Goal: Find specific page/section: Find specific page/section

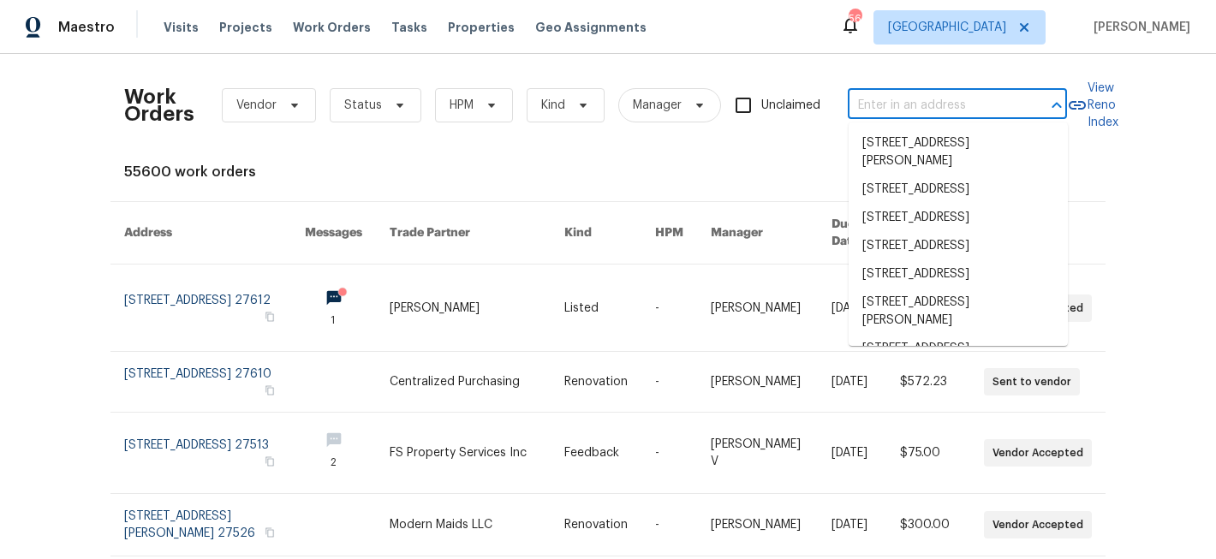
click at [926, 105] on input "text" at bounding box center [933, 105] width 171 height 27
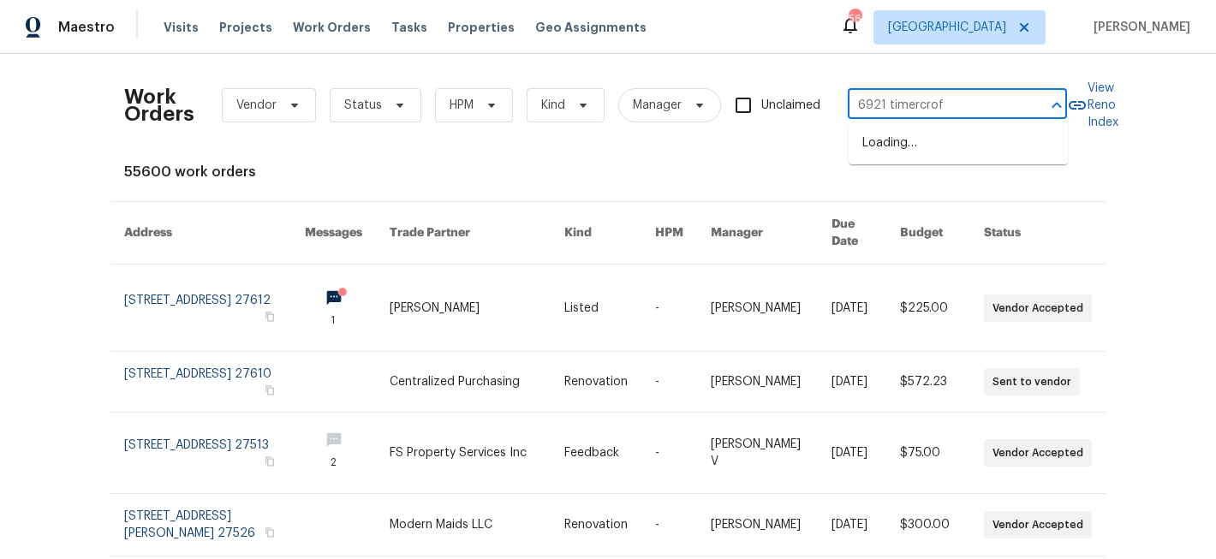
type input "6921 timercroft"
click at [942, 111] on input "6921 timercroft" at bounding box center [933, 105] width 171 height 27
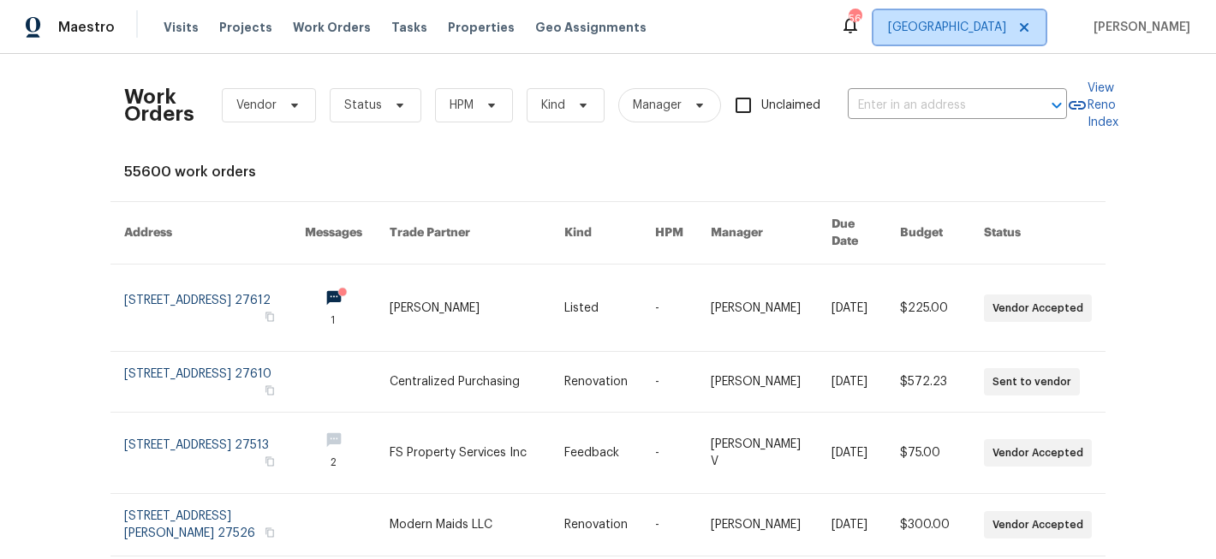
click at [998, 13] on span "[GEOGRAPHIC_DATA]" at bounding box center [959, 27] width 172 height 34
click at [747, 152] on div "Work Orders Vendor Status HPM Kind Manager Unclaimed ​ View Reno Index 55600 wo…" at bounding box center [608, 543] width 968 height 951
click at [235, 28] on span "Projects" at bounding box center [245, 27] width 53 height 17
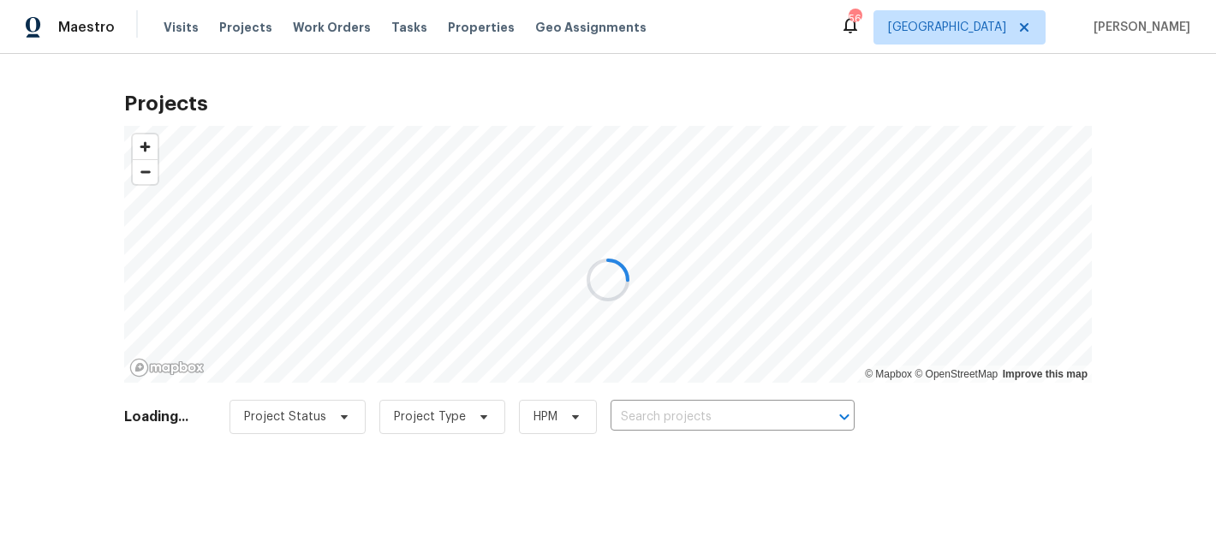
click at [698, 412] on div at bounding box center [608, 279] width 1216 height 559
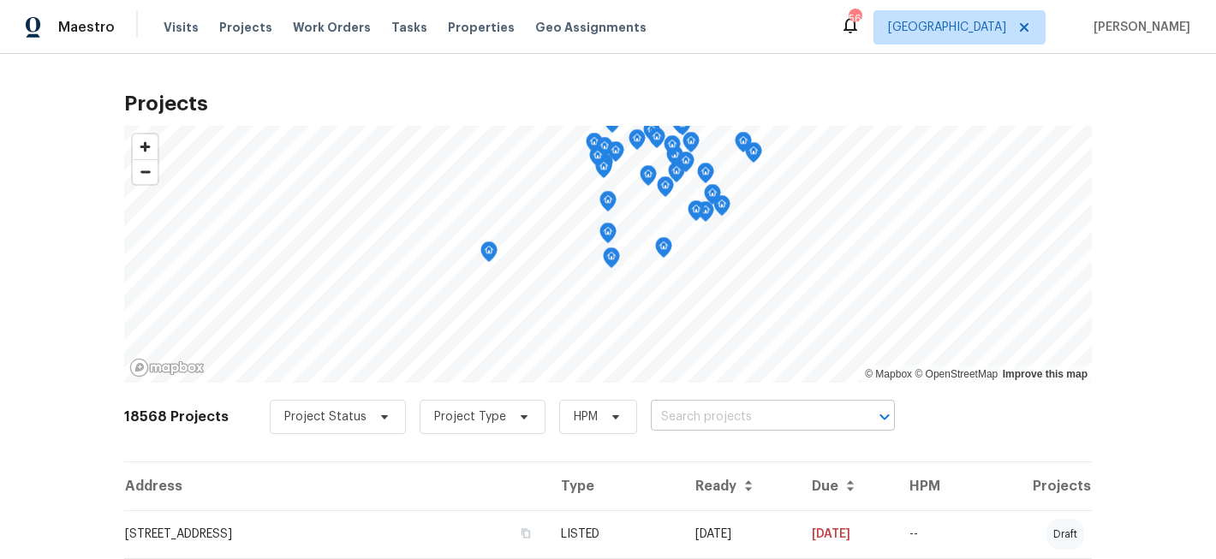
click at [684, 411] on input "text" at bounding box center [749, 417] width 196 height 27
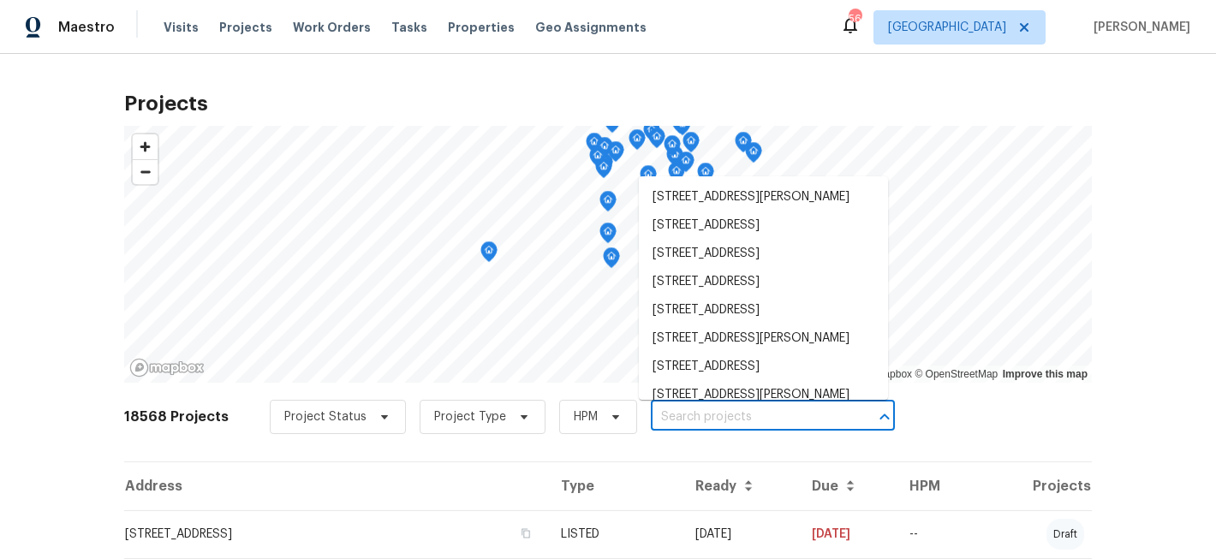
type input "t"
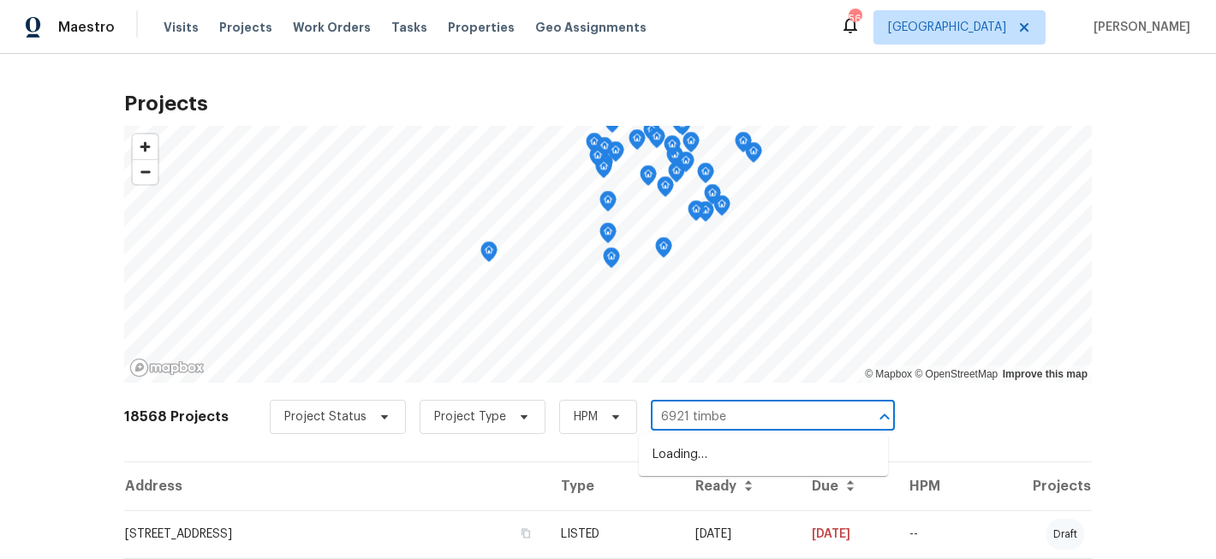
type input "6921 timber"
click at [715, 469] on li "[STREET_ADDRESS]" at bounding box center [763, 455] width 249 height 28
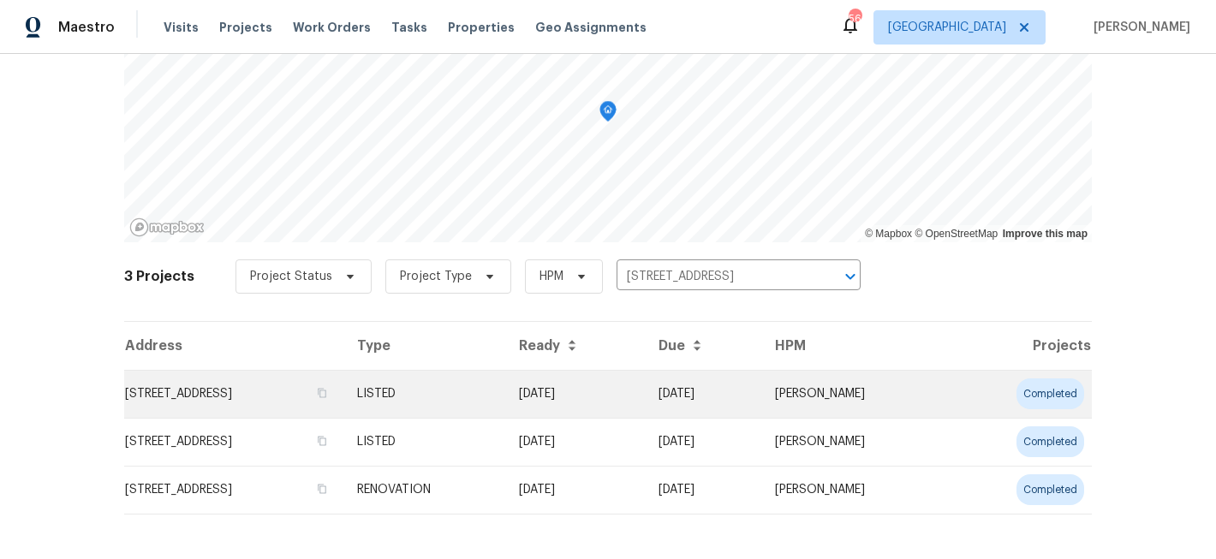
scroll to position [150, 0]
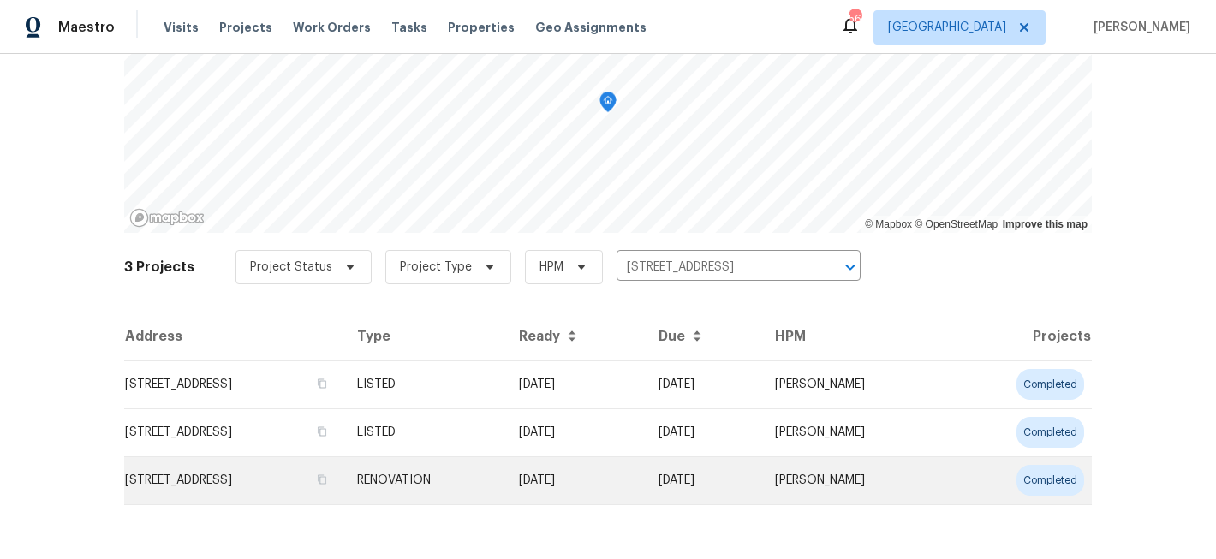
click at [310, 476] on td "[STREET_ADDRESS]" at bounding box center [233, 480] width 219 height 48
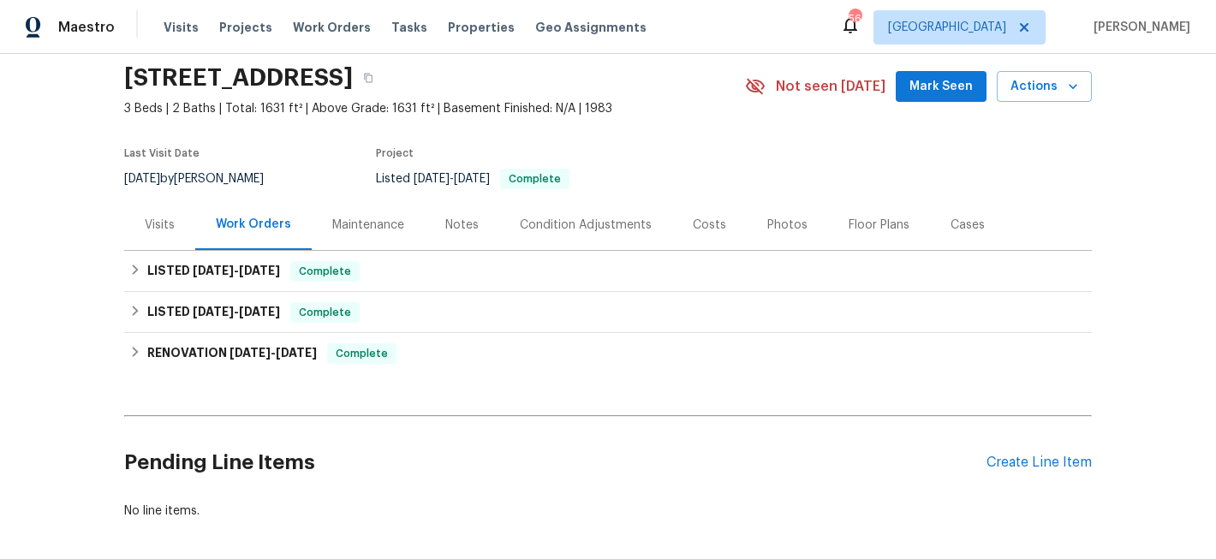
scroll to position [137, 0]
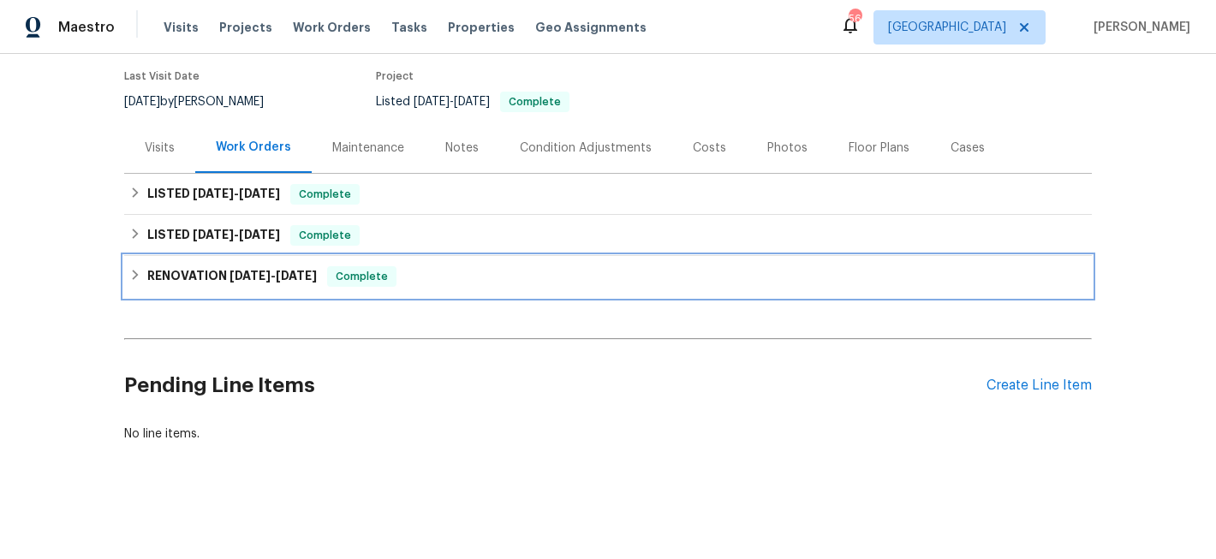
click at [408, 276] on div "RENOVATION [DATE] - [DATE] Complete" at bounding box center [607, 276] width 957 height 21
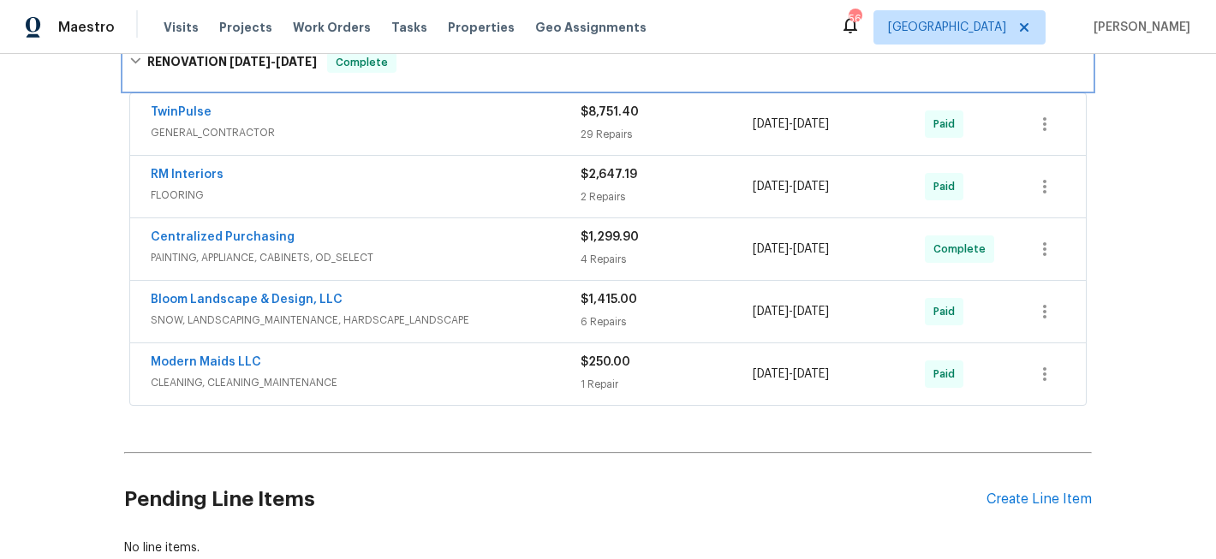
scroll to position [325, 0]
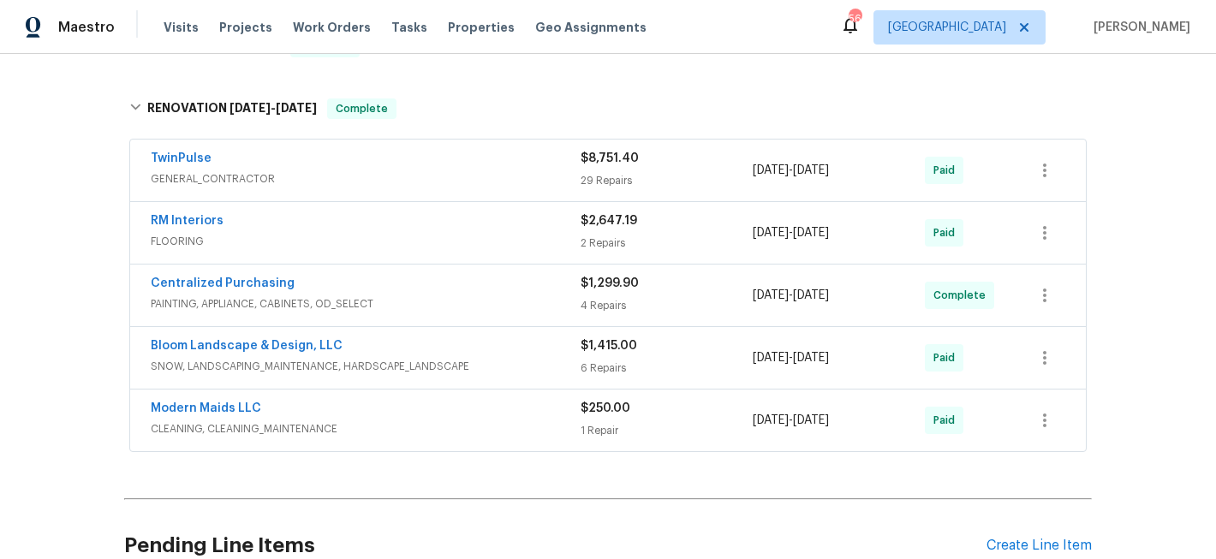
click at [61, 474] on div "Back to all projects [STREET_ADDRESS] 3 Beds | 2 Baths | Total: 1631 ft² | Abov…" at bounding box center [608, 306] width 1216 height 505
click at [432, 159] on div "TwinPulse" at bounding box center [366, 160] width 430 height 21
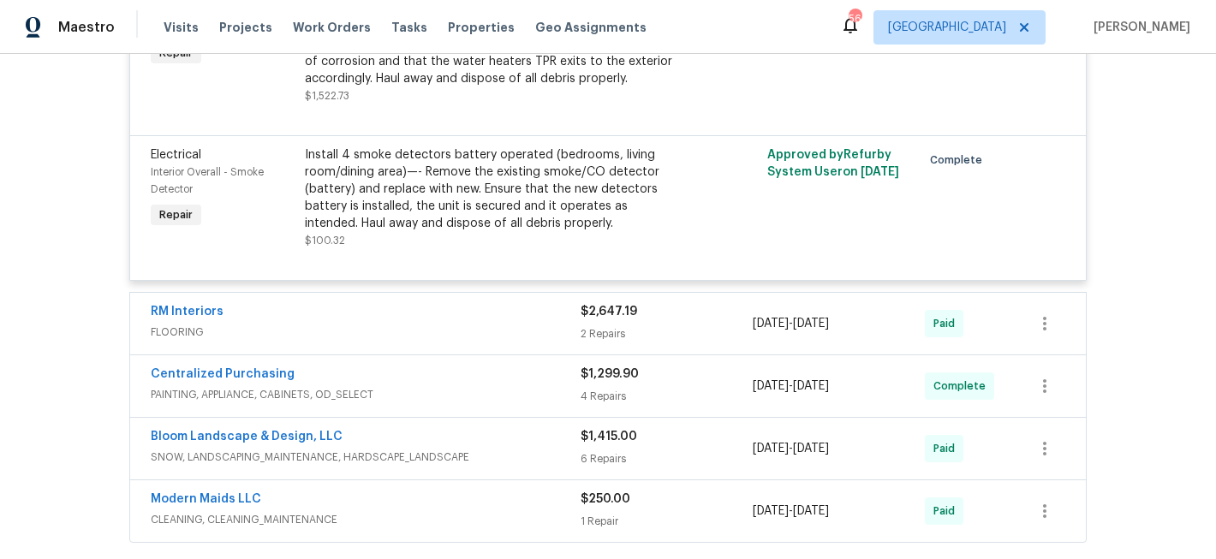
scroll to position [4981, 0]
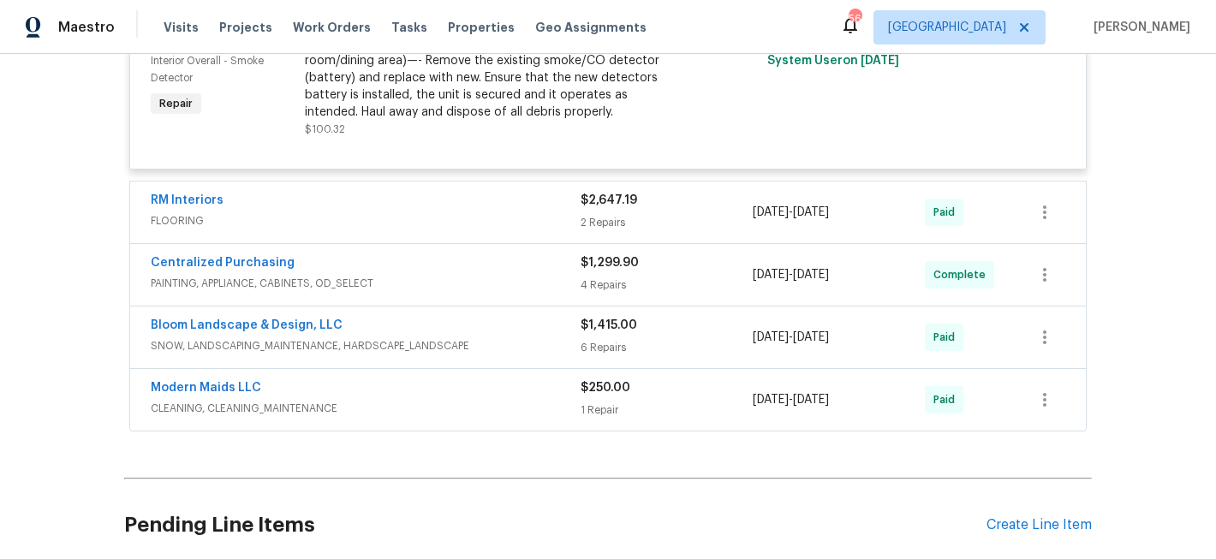
click at [492, 212] on div "RM Interiors" at bounding box center [366, 202] width 430 height 21
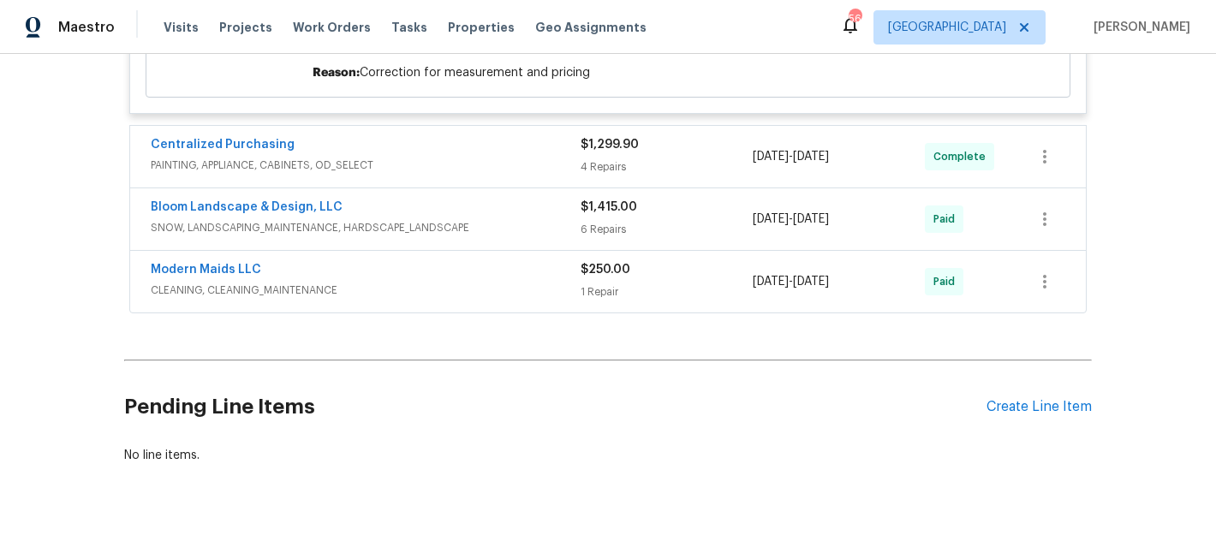
scroll to position [5753, 0]
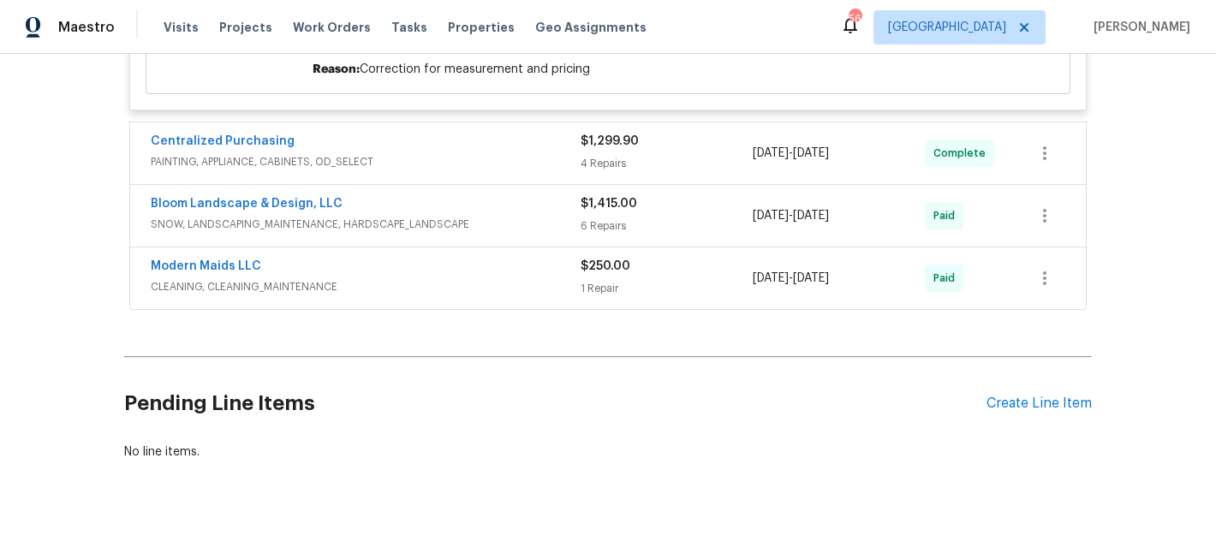
click at [390, 153] on div "Centralized Purchasing" at bounding box center [366, 143] width 430 height 21
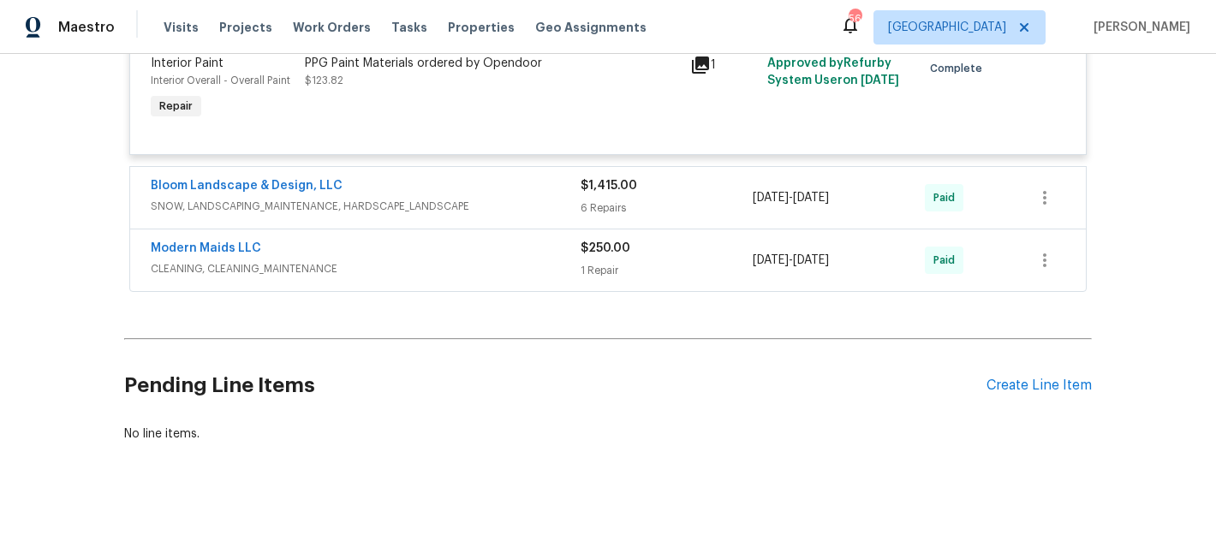
scroll to position [6276, 0]
click at [353, 191] on div "Bloom Landscape & Design, LLC" at bounding box center [366, 187] width 430 height 21
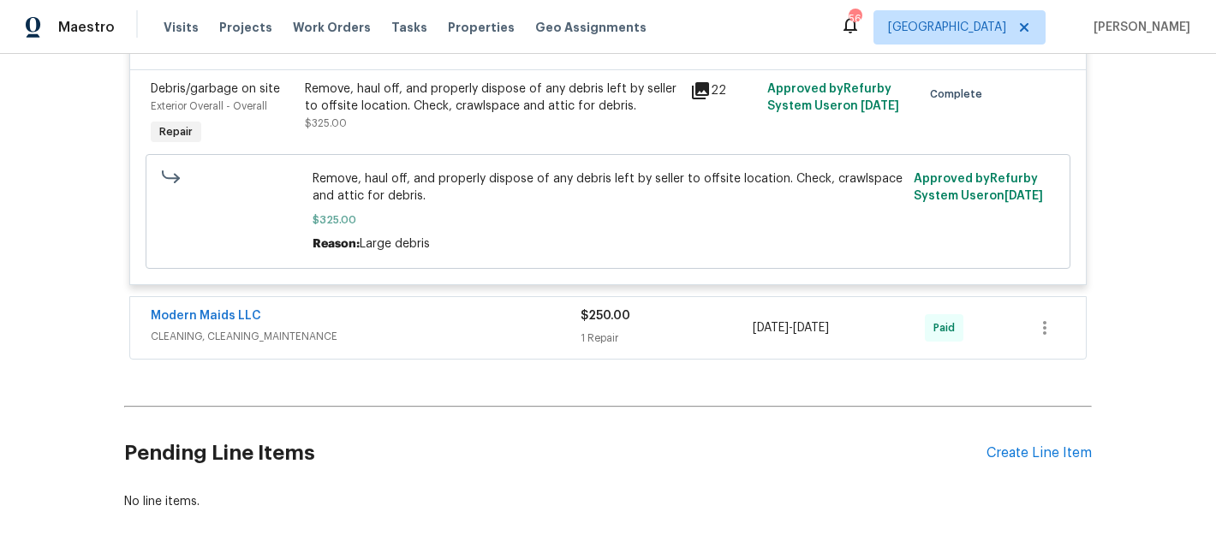
scroll to position [7317, 0]
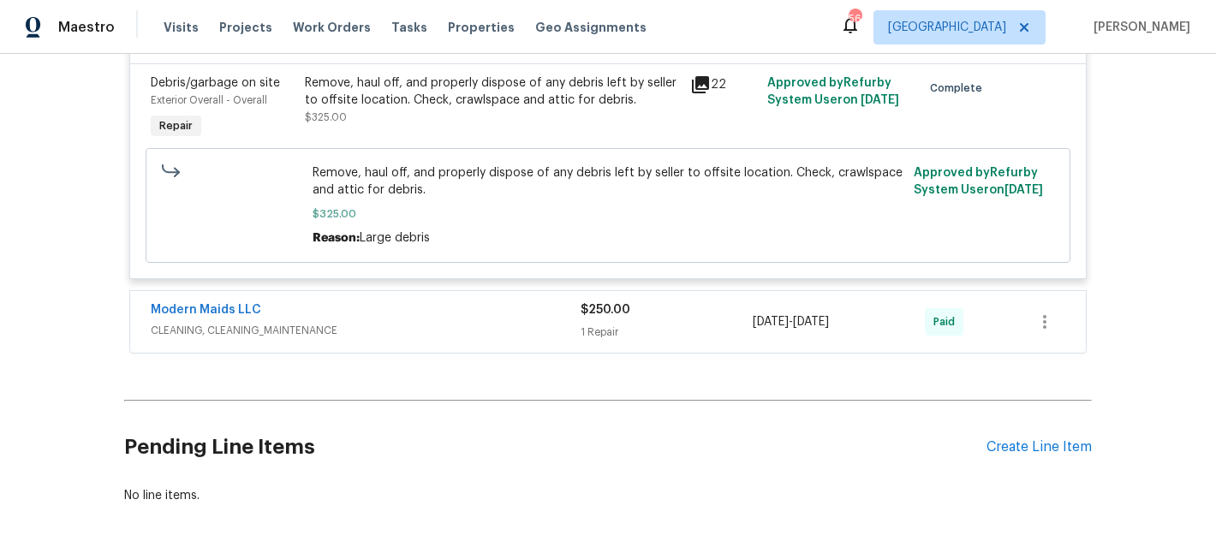
click at [462, 322] on div "Modern Maids LLC" at bounding box center [366, 311] width 430 height 21
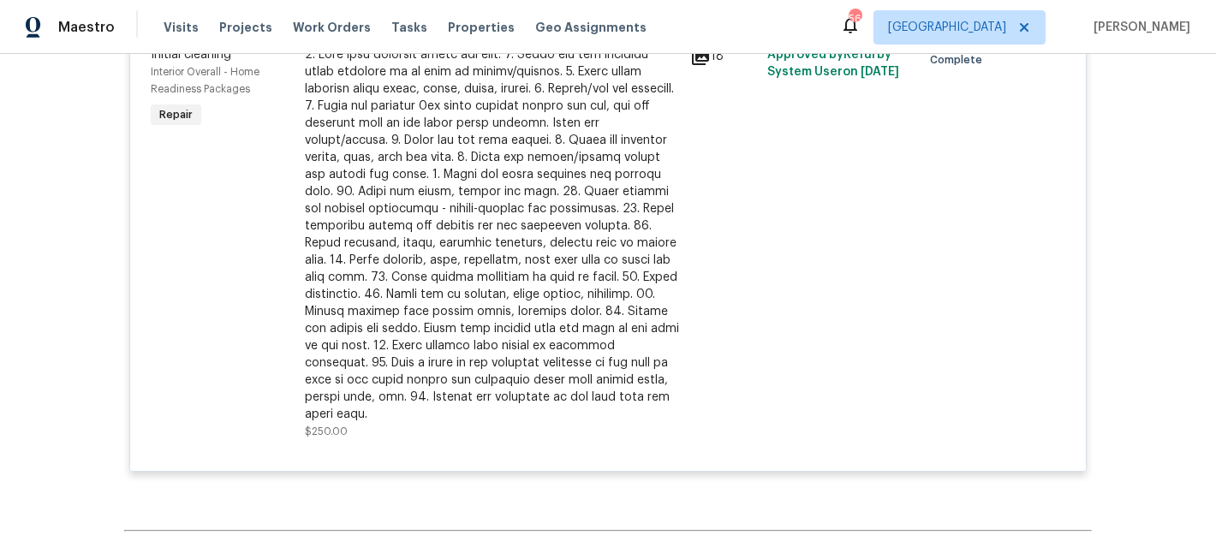
scroll to position [7627, 0]
